Goal: Information Seeking & Learning: Learn about a topic

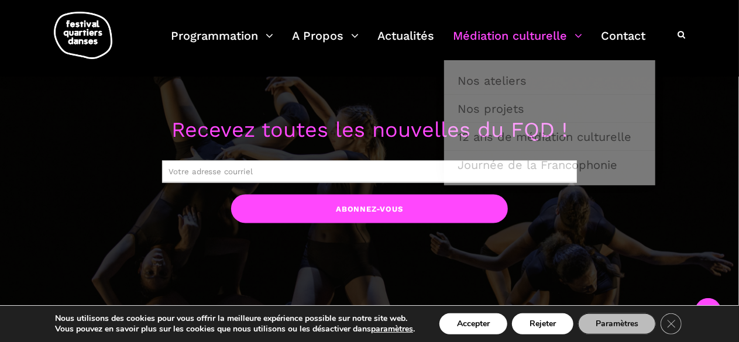
scroll to position [879, 0]
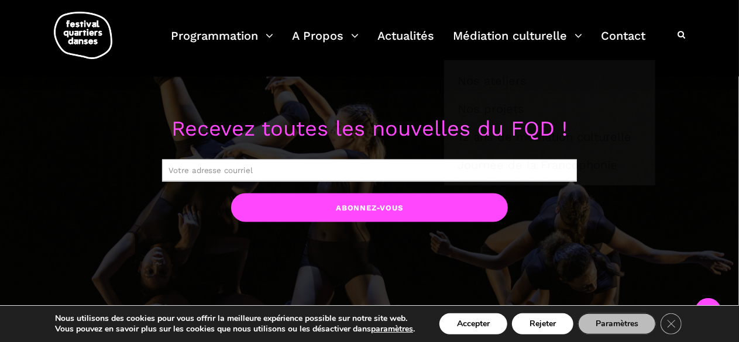
click at [52, 156] on div "Recevez toutes les nouvelles du FQD ! Abonnez-vous" at bounding box center [369, 166] width 692 height 109
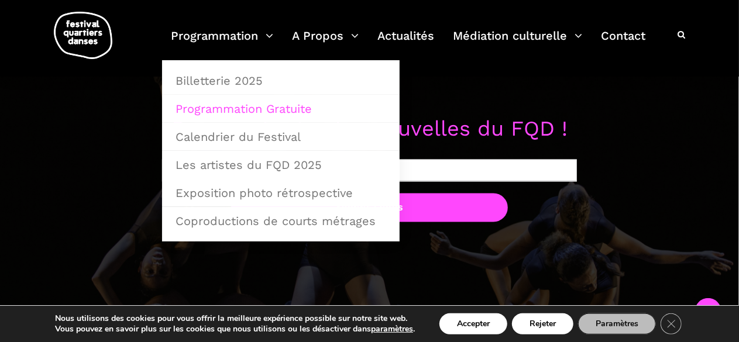
click at [242, 107] on link "Programmation Gratuite" at bounding box center [281, 108] width 225 height 27
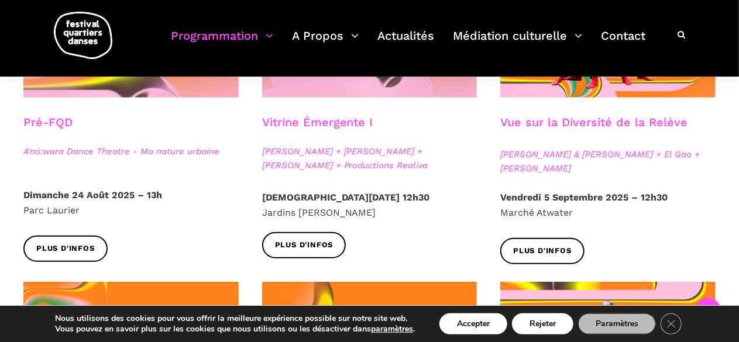
scroll to position [416, 0]
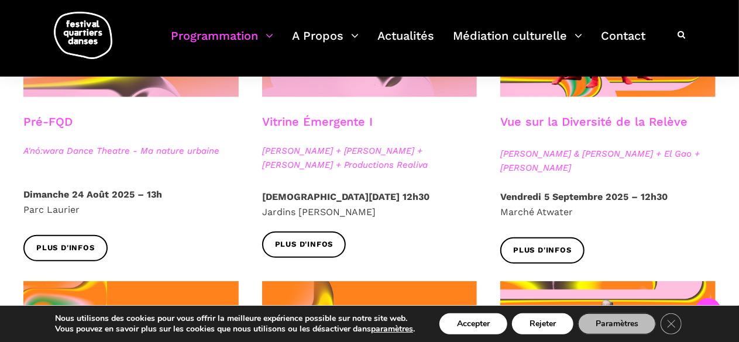
click at [557, 190] on p "[DATE] 12h30 Marché Atwater" at bounding box center [607, 205] width 215 height 30
click at [537, 200] on strong "Vendredi 5 Septembre 2025 – 12h30" at bounding box center [583, 196] width 167 height 11
click at [536, 256] on span "Plus d'infos" at bounding box center [542, 251] width 59 height 12
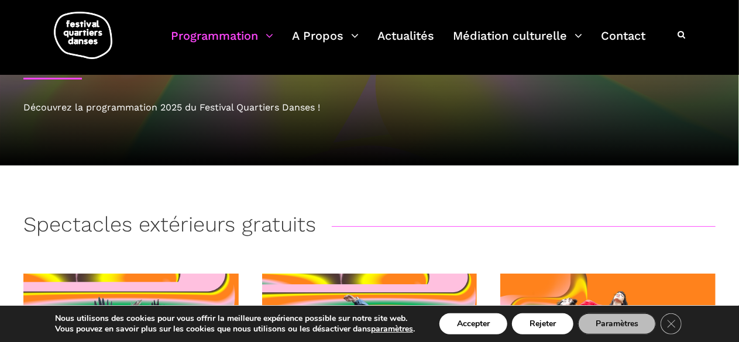
scroll to position [0, 0]
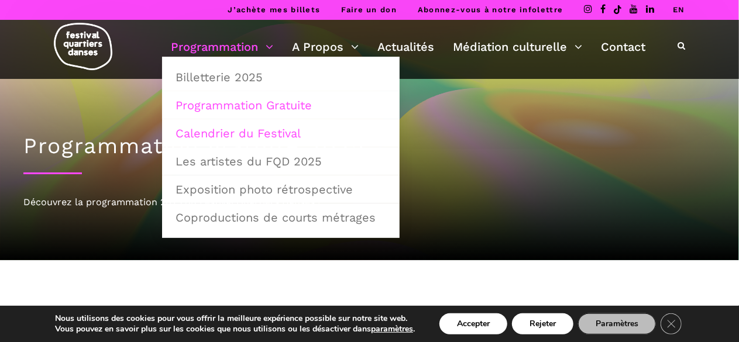
click at [253, 131] on link "Calendrier du Festival" at bounding box center [281, 133] width 225 height 27
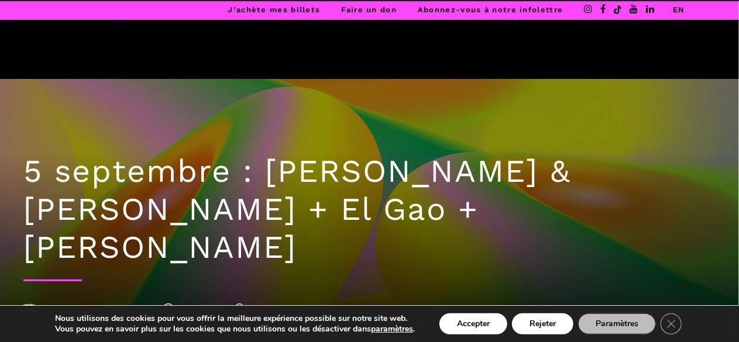
scroll to position [92, 0]
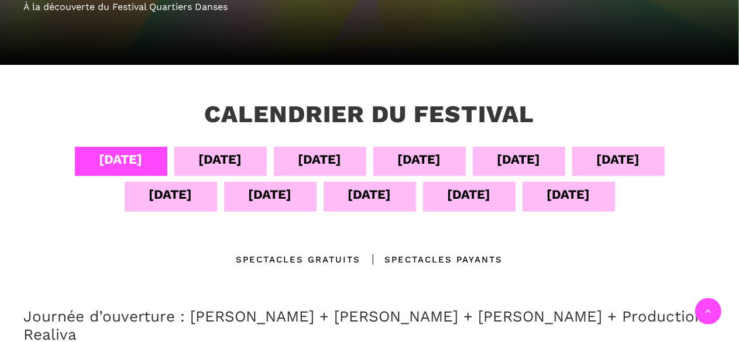
scroll to position [196, 0]
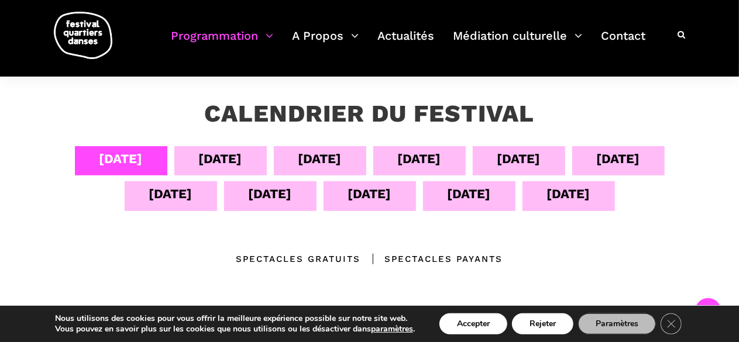
click at [337, 152] on div "[DATE]" at bounding box center [320, 159] width 43 height 20
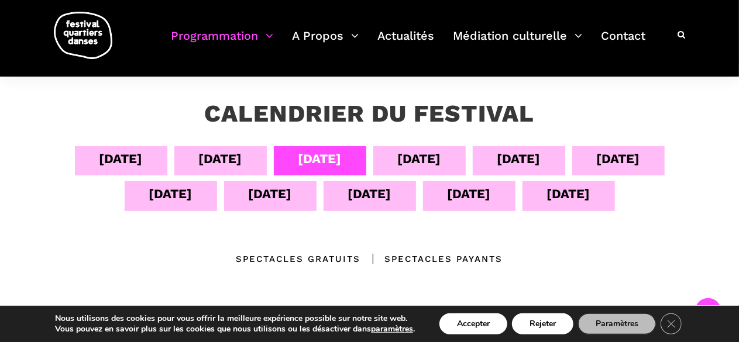
click at [256, 157] on div "[DATE]" at bounding box center [220, 160] width 92 height 29
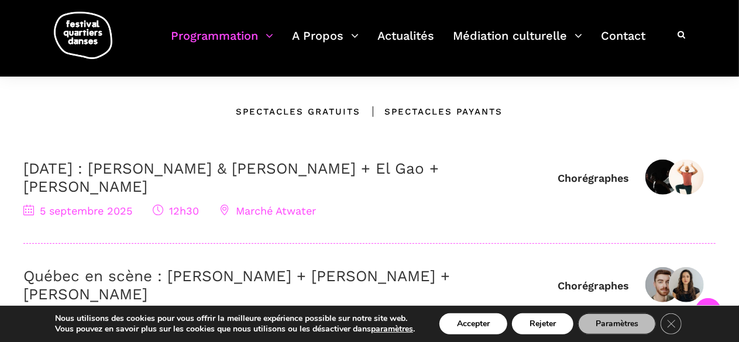
scroll to position [342, 0]
